Goal: Navigation & Orientation: Find specific page/section

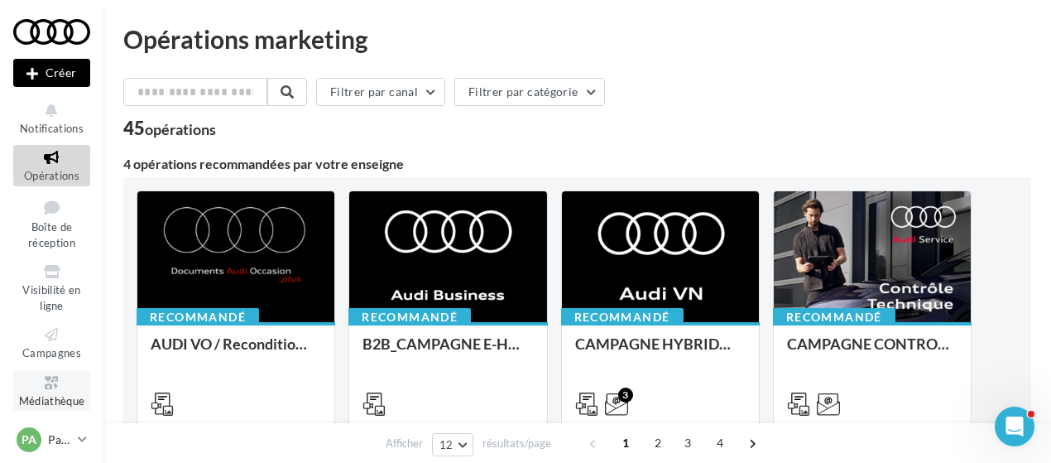
click at [50, 391] on link "Médiathèque" at bounding box center [51, 390] width 77 height 41
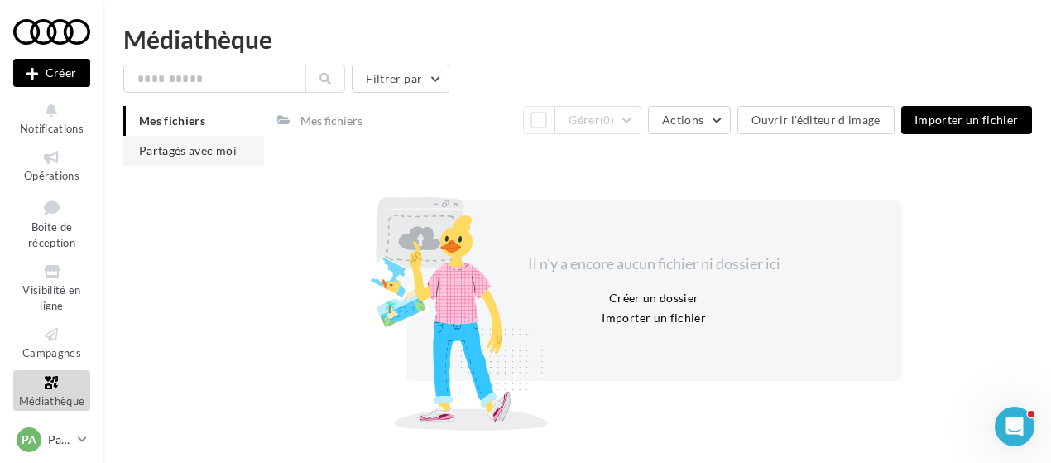
click at [180, 151] on span "Partagés avec moi" at bounding box center [188, 150] width 98 height 14
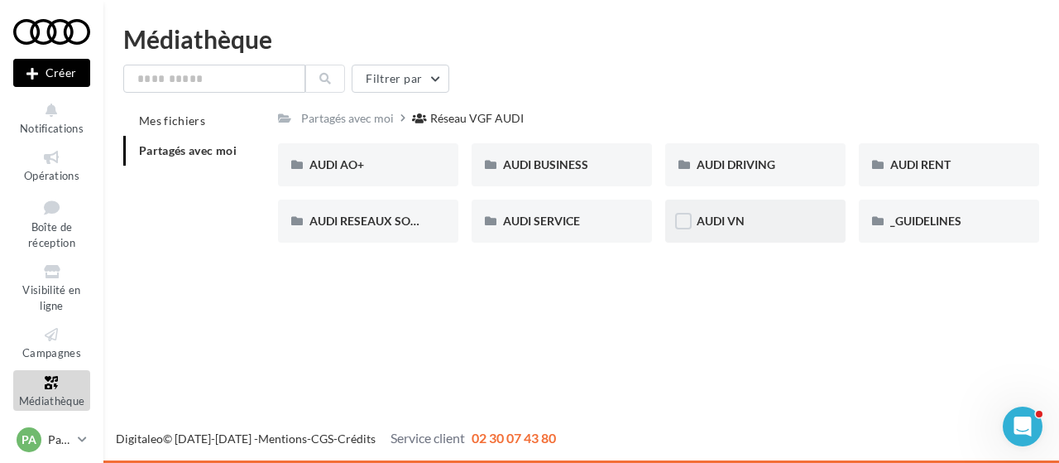
click at [757, 223] on div "AUDI VN" at bounding box center [756, 221] width 118 height 17
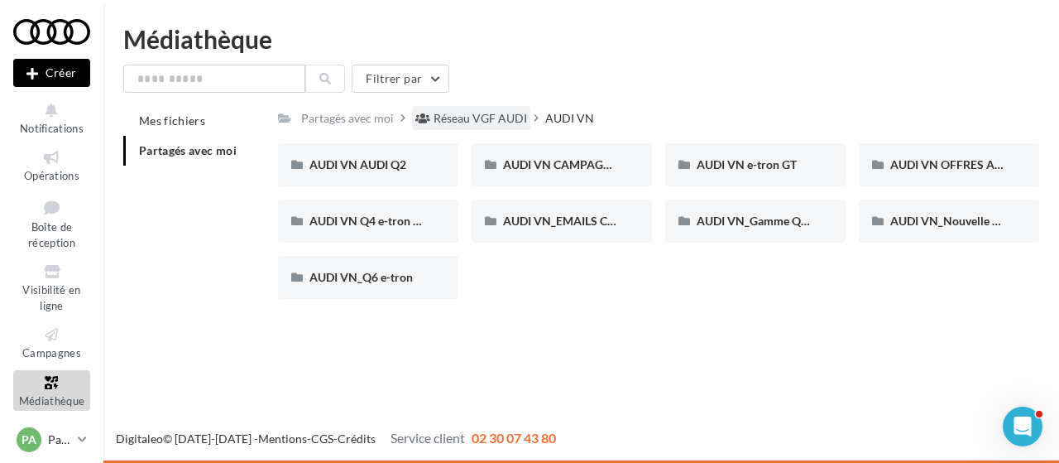
click at [490, 122] on div "Réseau VGF AUDI" at bounding box center [481, 118] width 94 height 17
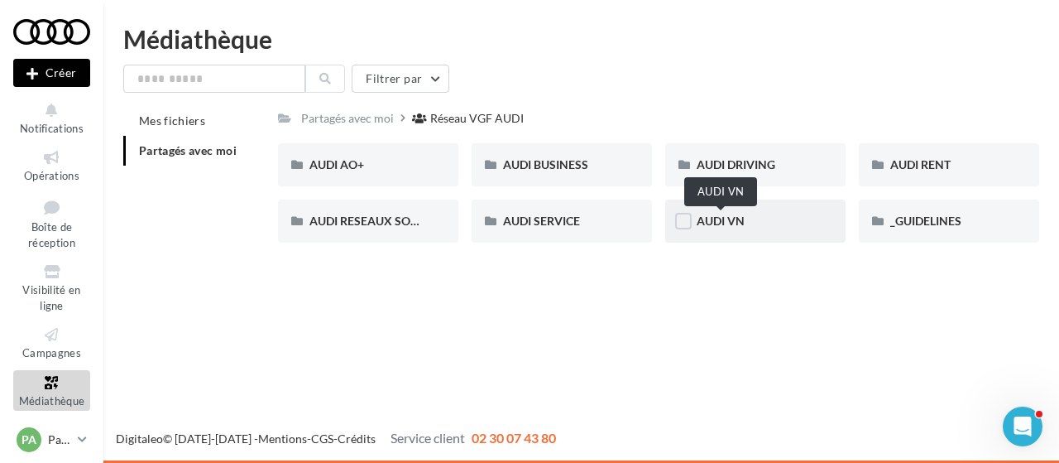
click at [725, 225] on span "AUDI VN" at bounding box center [721, 221] width 48 height 14
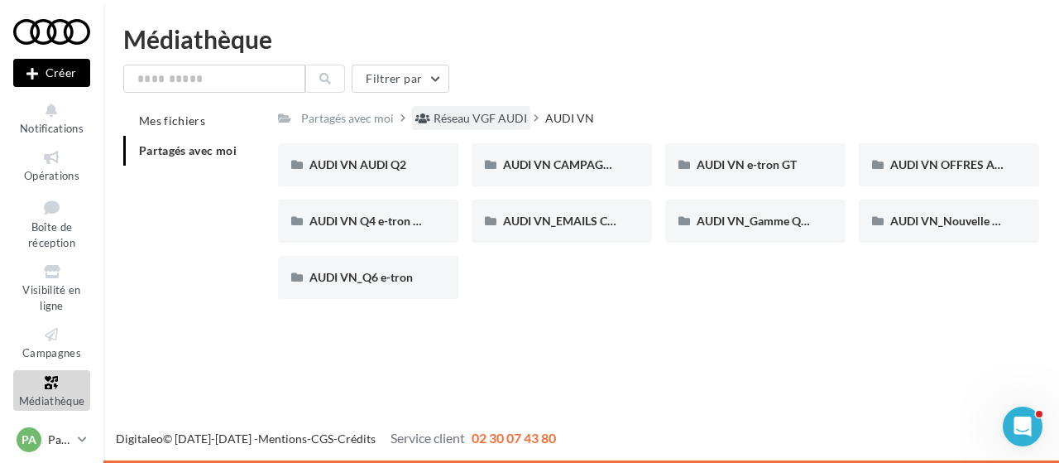
click at [453, 114] on div "Réseau VGF AUDI" at bounding box center [481, 118] width 94 height 17
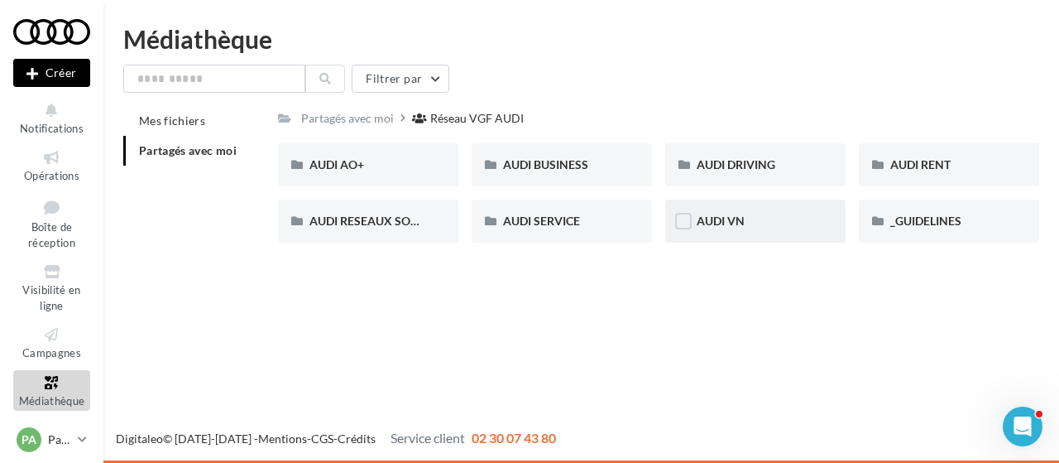
click at [753, 226] on div "AUDI VN" at bounding box center [756, 221] width 118 height 17
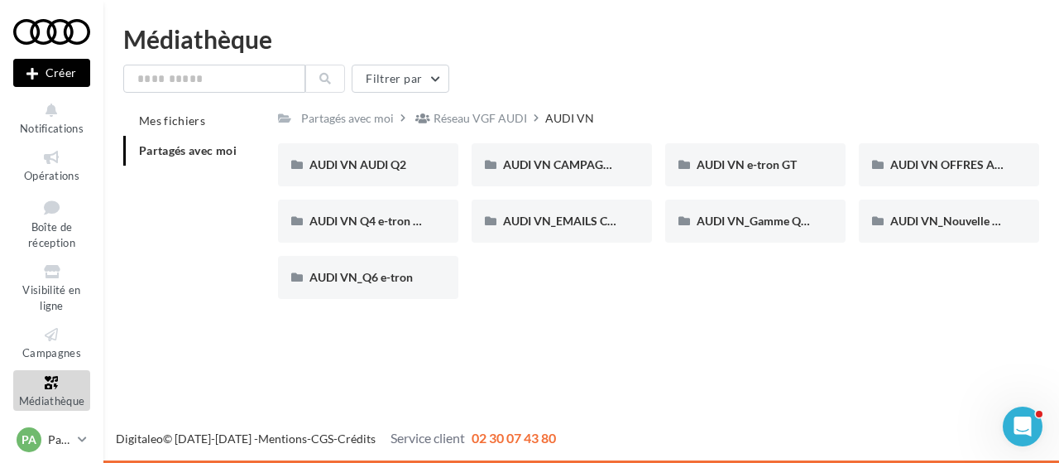
click at [209, 150] on span "Partagés avec moi" at bounding box center [188, 150] width 98 height 14
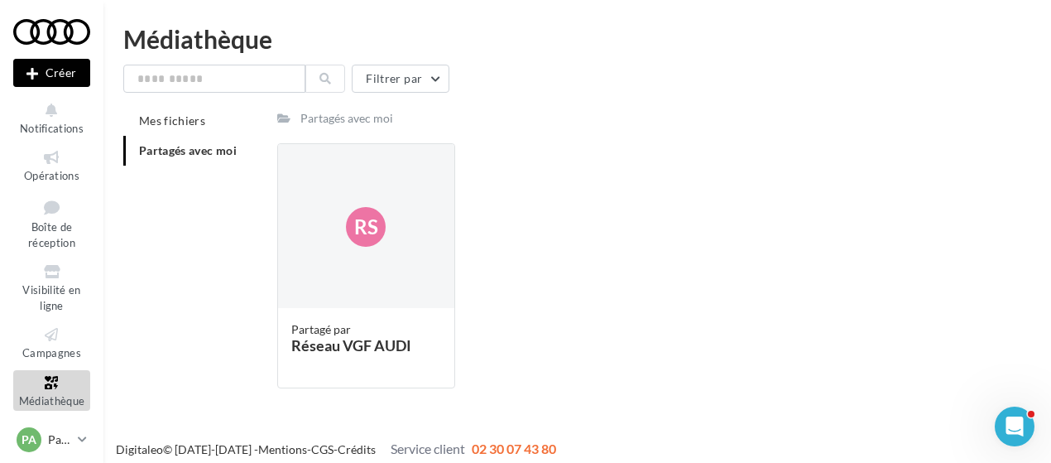
click at [338, 117] on div "Partagés avec moi" at bounding box center [346, 118] width 93 height 17
click at [171, 151] on span "Partagés avec moi" at bounding box center [188, 150] width 98 height 14
click at [329, 124] on div "Partagés avec moi" at bounding box center [346, 118] width 93 height 17
click at [206, 160] on li "Partagés avec moi" at bounding box center [193, 151] width 141 height 30
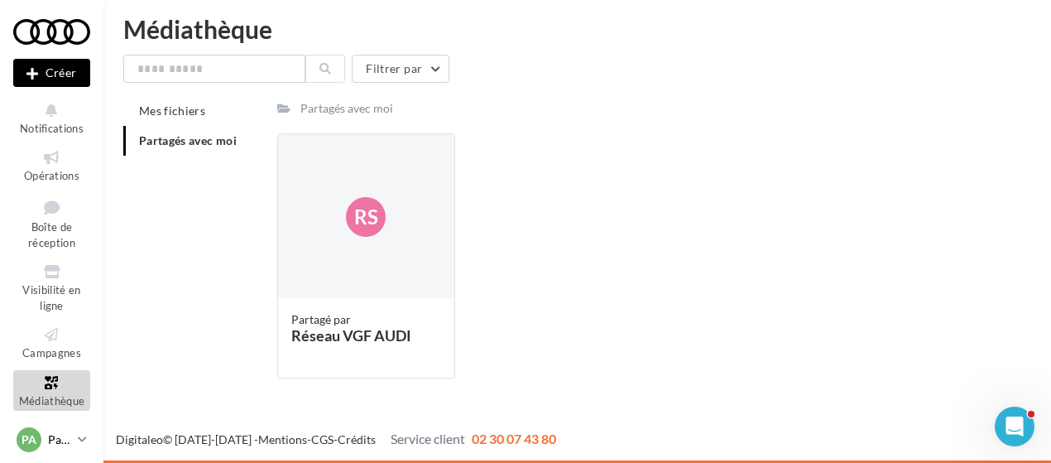
click at [46, 445] on div "PA Partenaire Audi acces_partenaire_audi" at bounding box center [44, 439] width 55 height 25
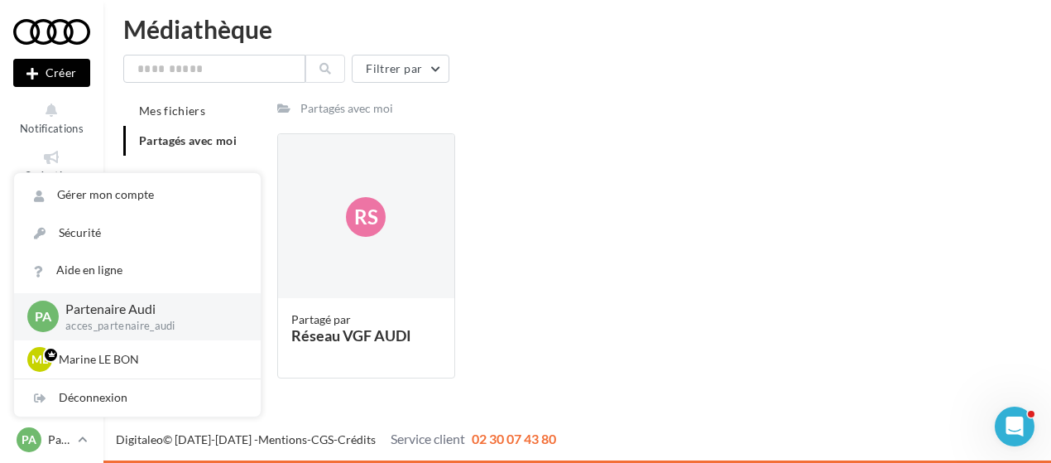
click at [108, 305] on p "Partenaire Audi" at bounding box center [149, 309] width 169 height 19
click at [209, 142] on span "Partagés avec moi" at bounding box center [188, 140] width 98 height 14
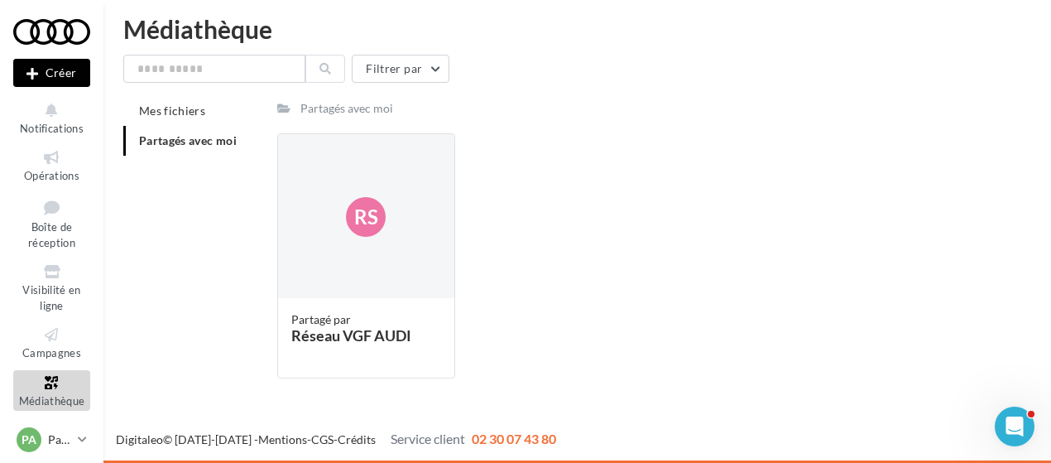
click at [228, 143] on span "Partagés avec moi" at bounding box center [188, 140] width 98 height 14
